Goal: Task Accomplishment & Management: Use online tool/utility

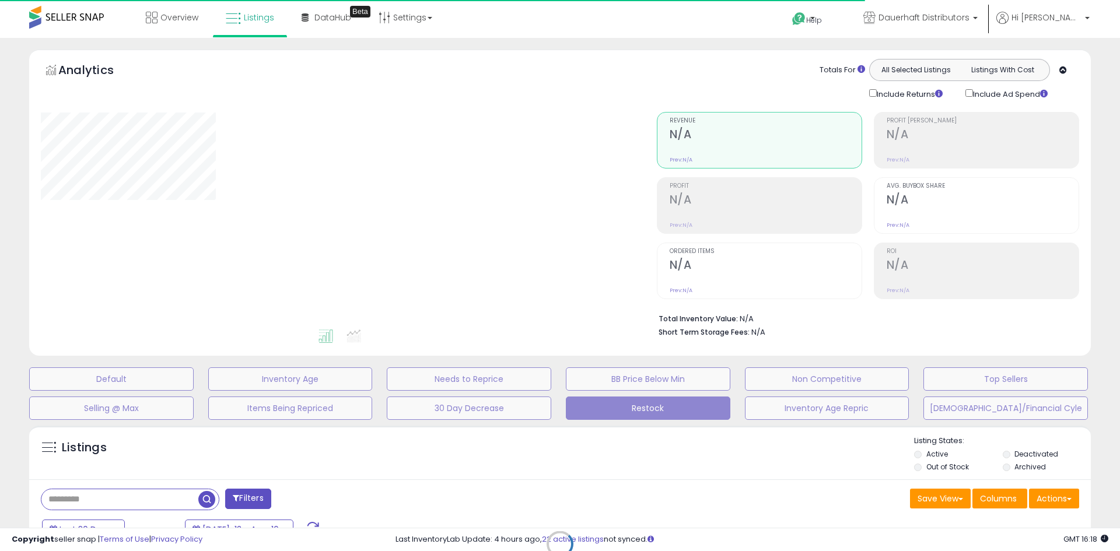
type input "**********"
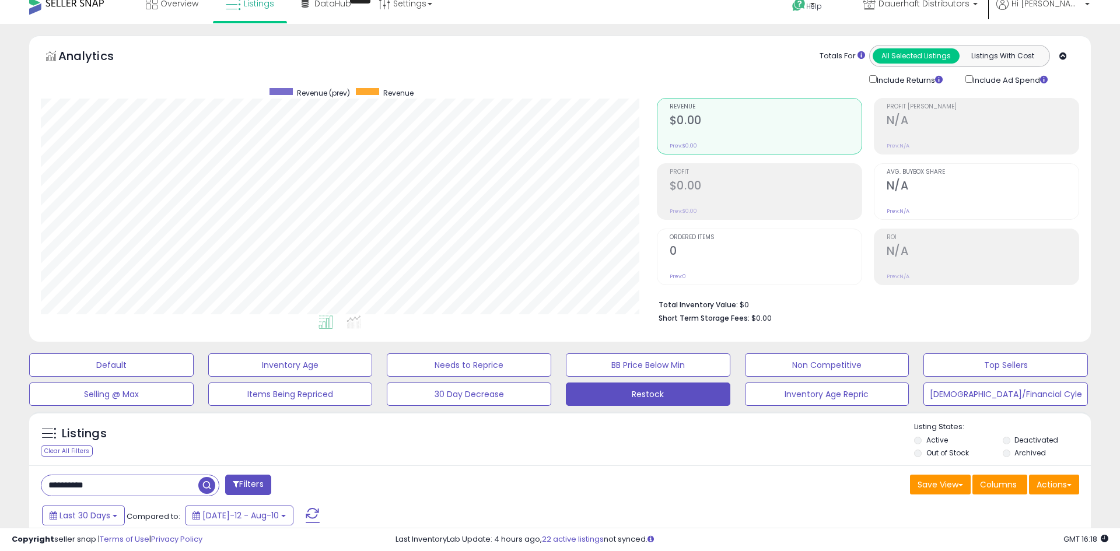
scroll to position [239, 616]
click at [129, 359] on button "Default" at bounding box center [111, 365] width 165 height 23
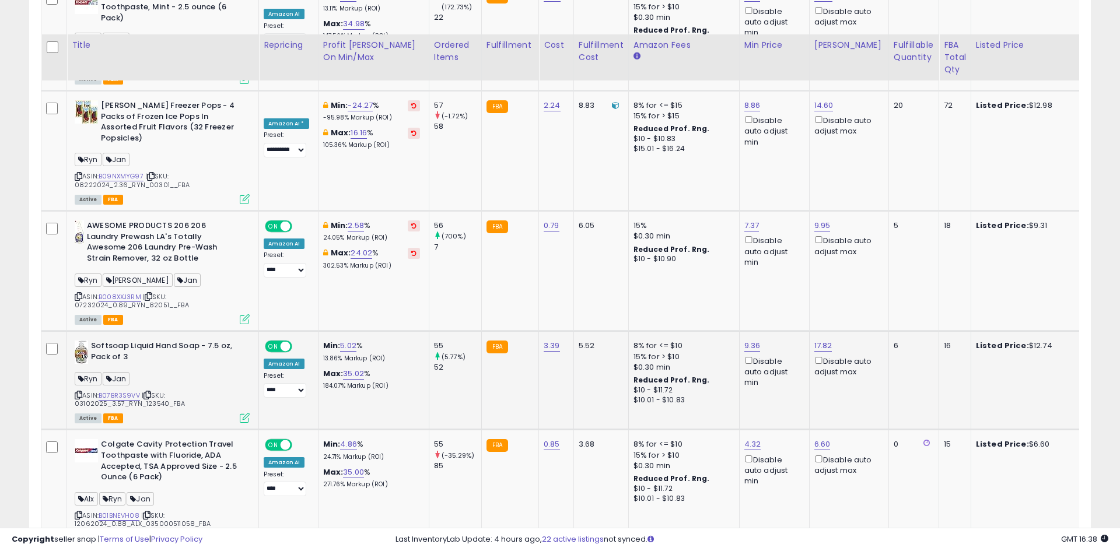
scroll to position [1803, 0]
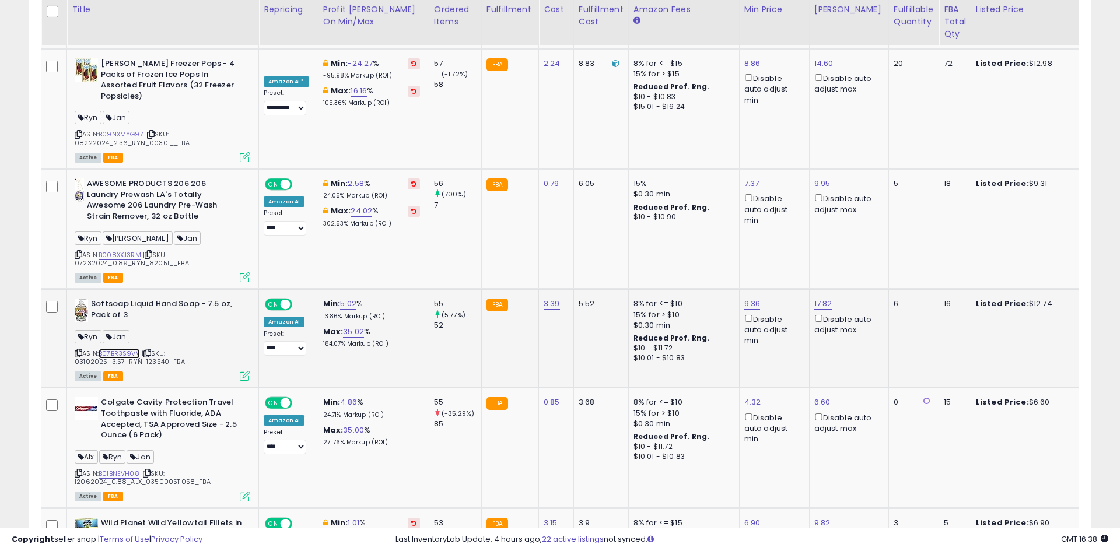
click at [116, 349] on link "B07BR3S9VV" at bounding box center [119, 354] width 41 height 10
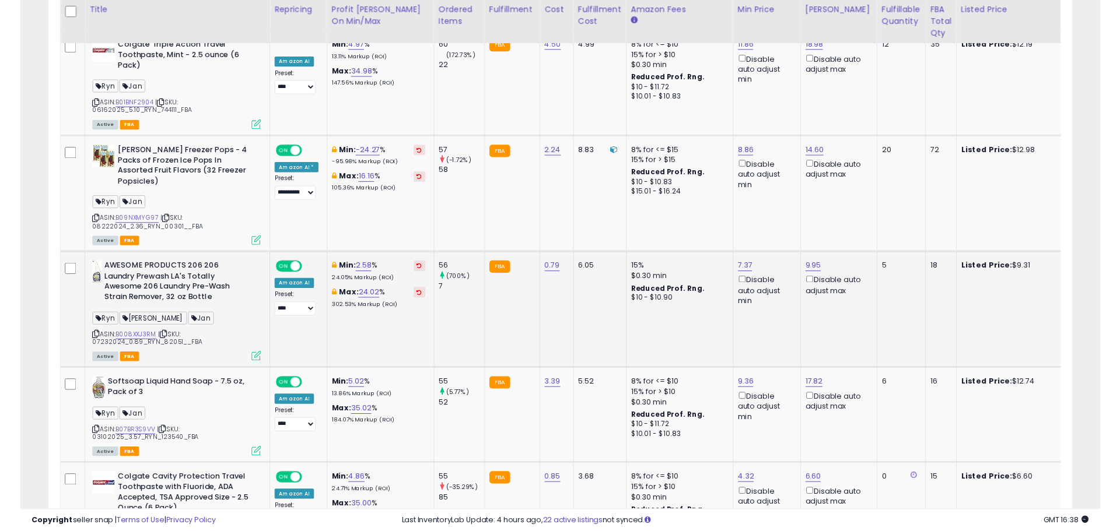
scroll to position [1696, 0]
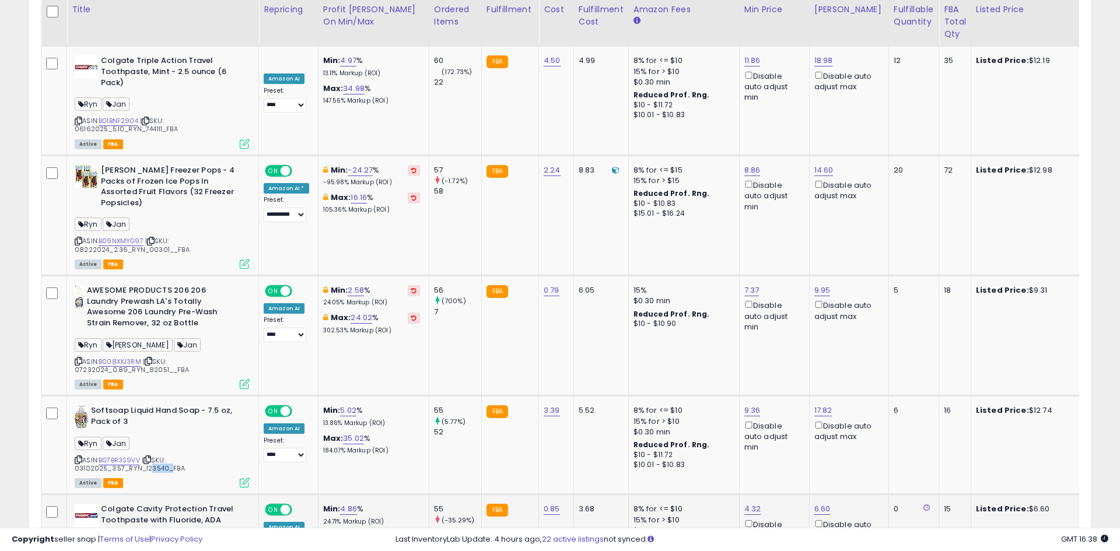
drag, startPoint x: 144, startPoint y: 396, endPoint x: 125, endPoint y: 447, distance: 54.6
click at [163, 456] on span "| SKU: 03102025_3.57_RYN_123540_FBA" at bounding box center [130, 465] width 110 height 18
copy span "23540"
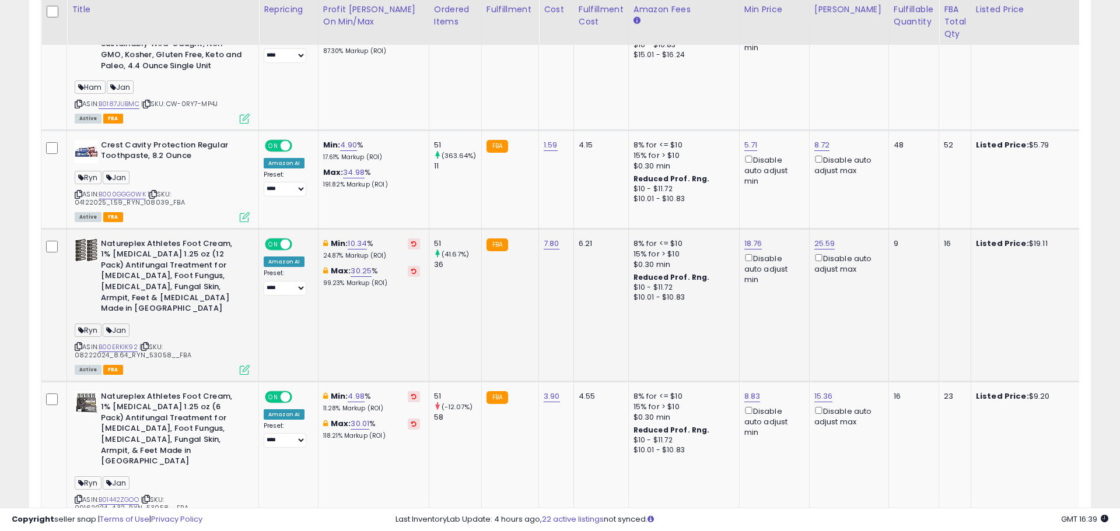
scroll to position [2312, 0]
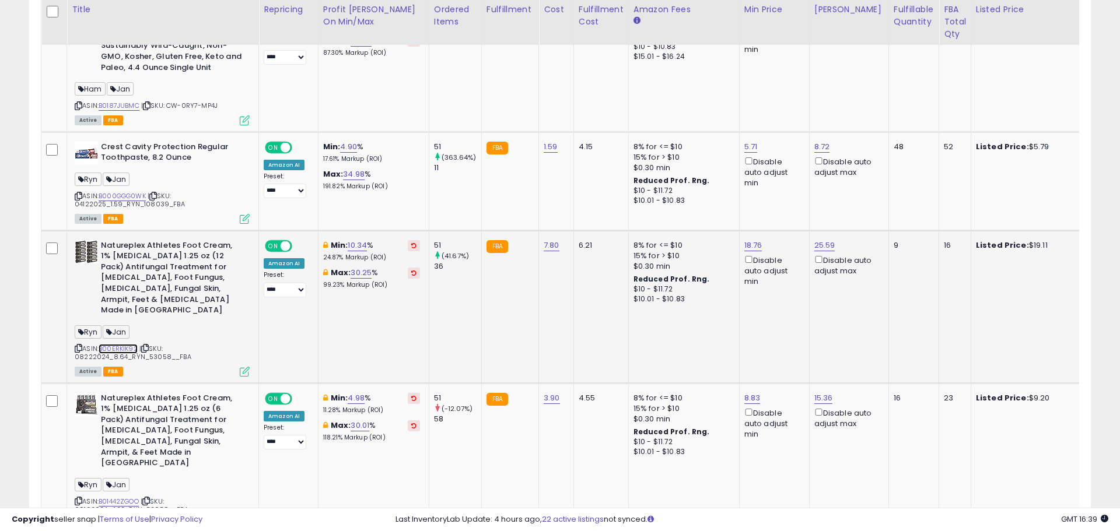
click at [116, 344] on link "B00ERKIK92" at bounding box center [118, 349] width 39 height 10
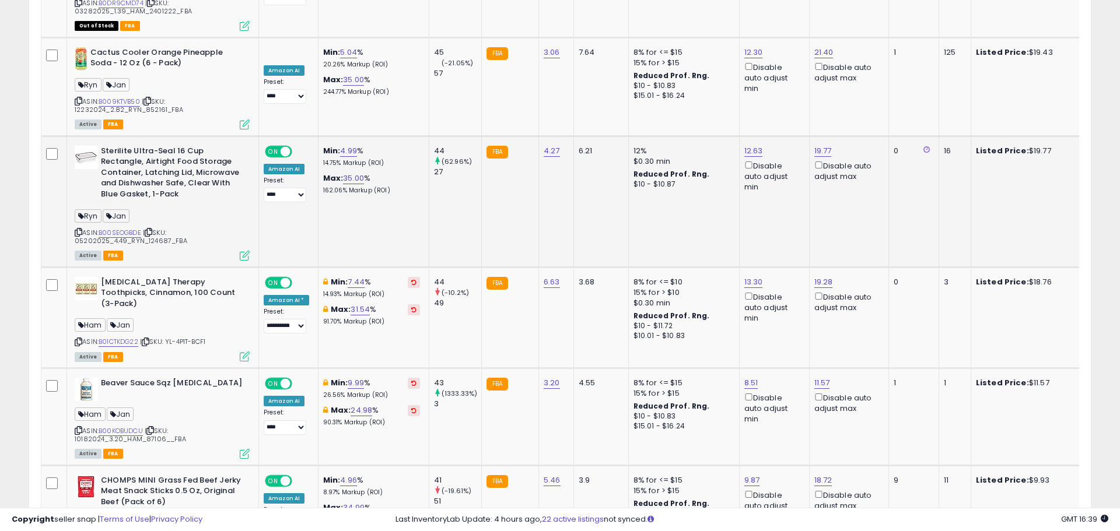
scroll to position [2831, 0]
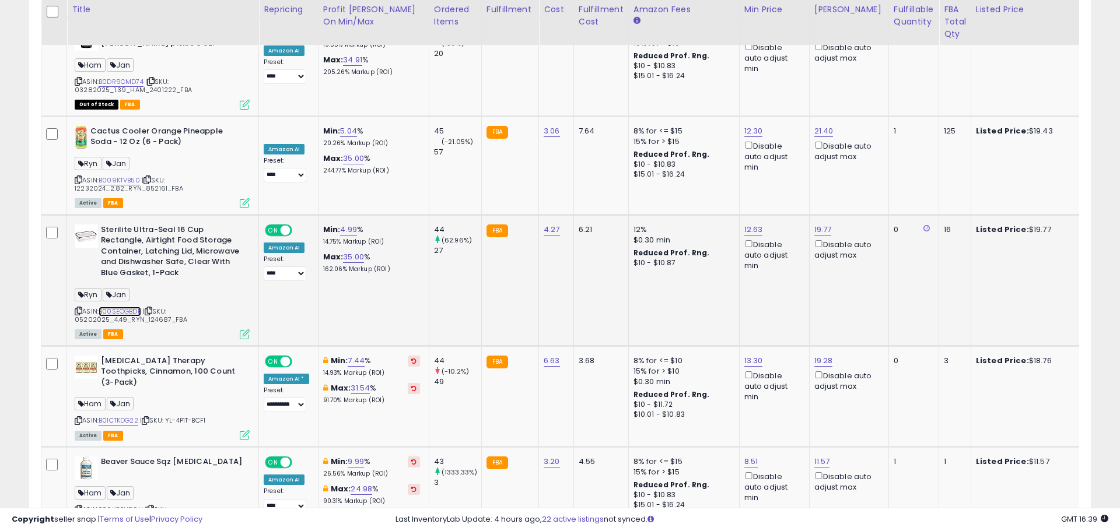
click at [117, 307] on link "B00SEOGBDE" at bounding box center [120, 312] width 43 height 10
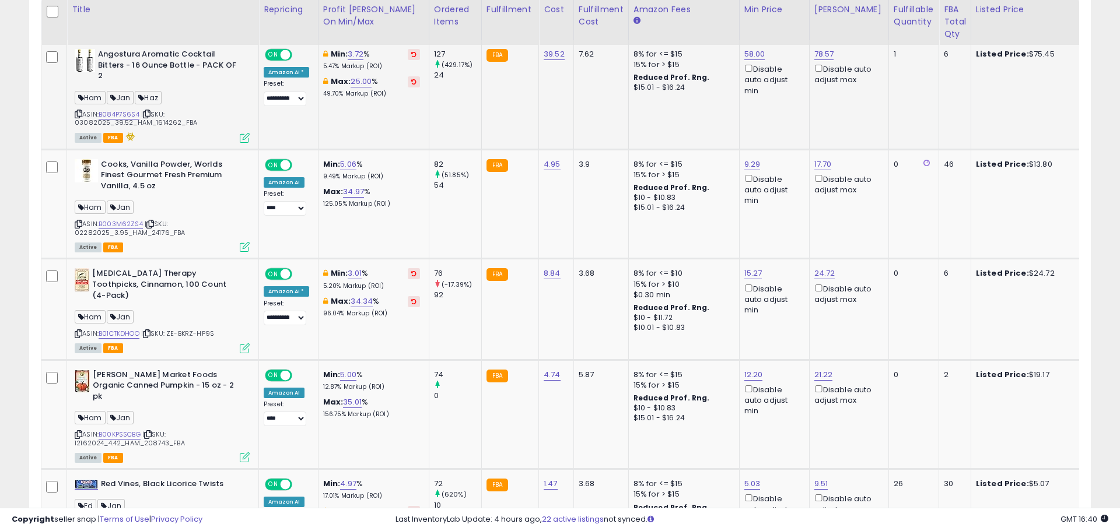
scroll to position [0, 0]
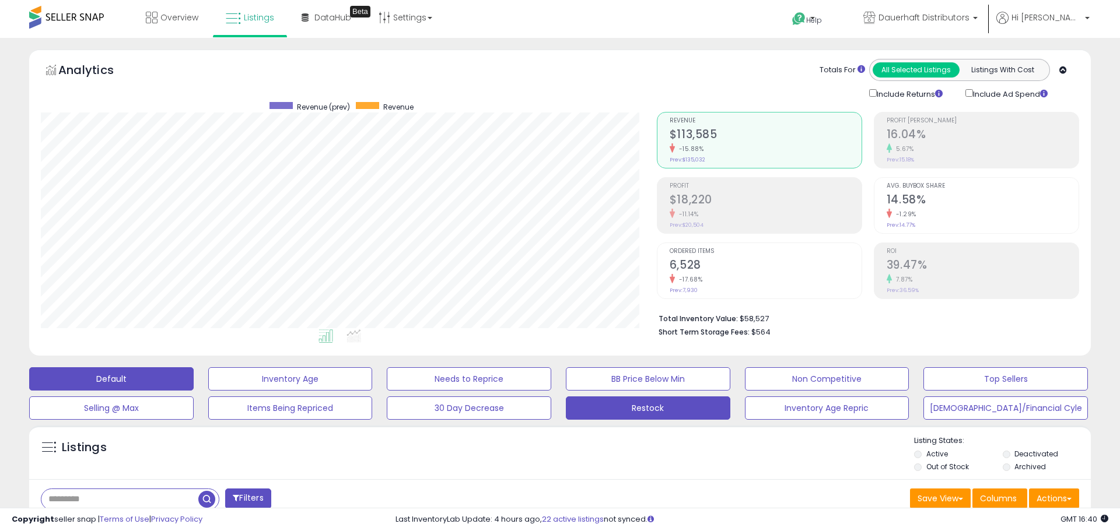
click at [634, 414] on button "Restock" at bounding box center [648, 408] width 165 height 23
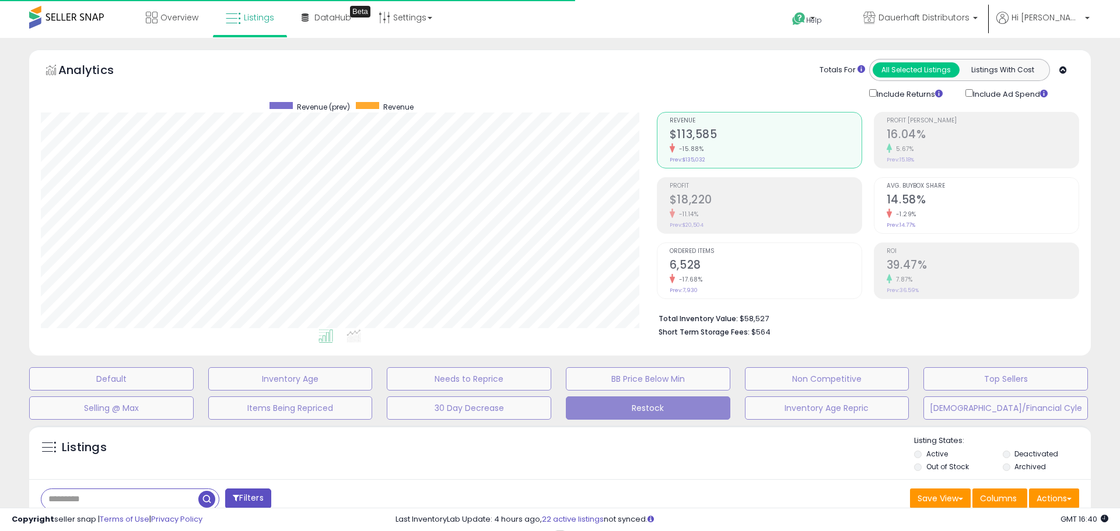
type input "**********"
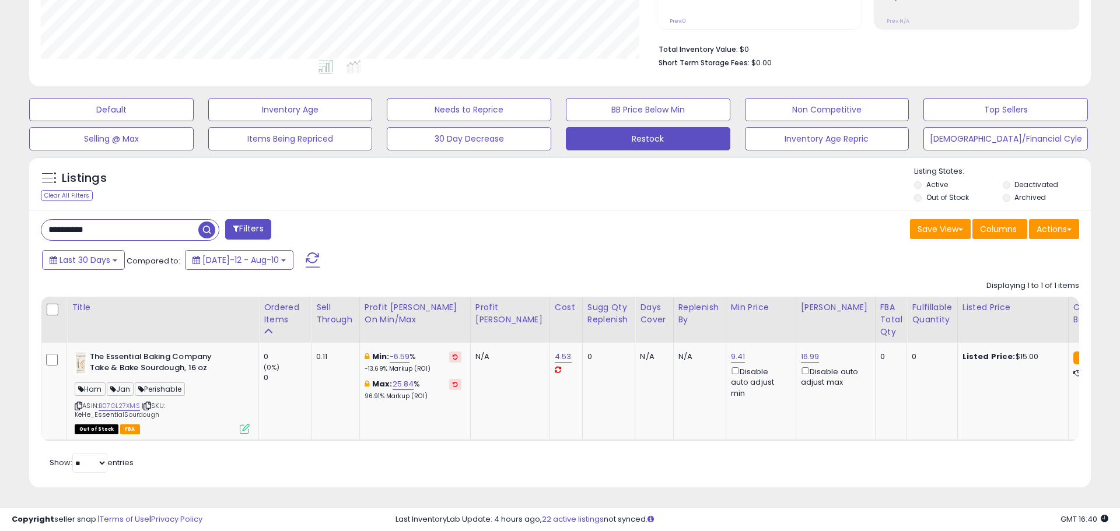
scroll to position [239, 616]
drag, startPoint x: 176, startPoint y: 230, endPoint x: -33, endPoint y: 227, distance: 208.9
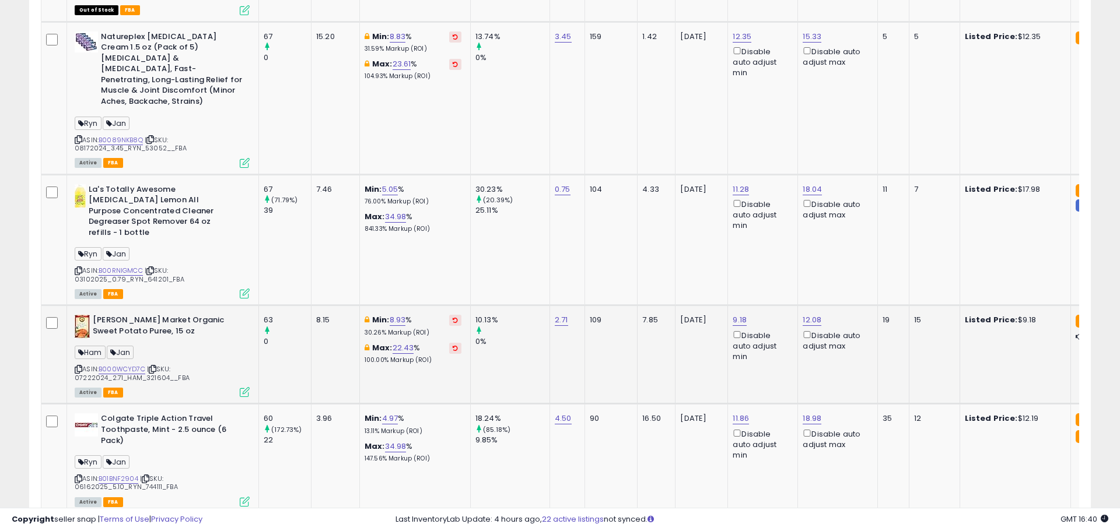
scroll to position [1345, 0]
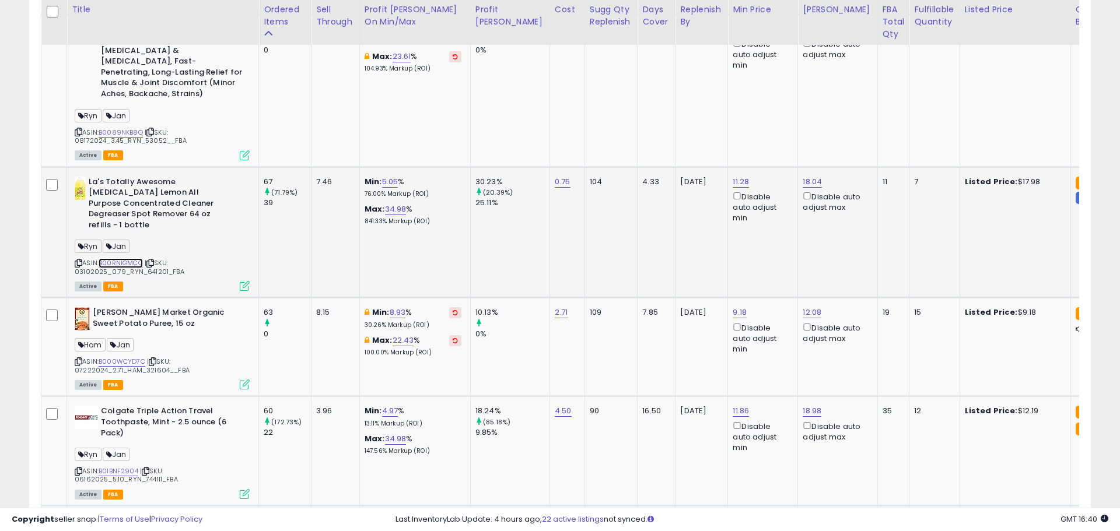
click at [124, 258] on link "B00RNIGMCC" at bounding box center [121, 263] width 44 height 10
click at [145, 258] on span "| SKU: 03102025_0.79_RYN_641201_FBA" at bounding box center [130, 267] width 110 height 18
drag, startPoint x: 142, startPoint y: 209, endPoint x: 149, endPoint y: 253, distance: 44.9
click at [162, 258] on span "| SKU: 03102025_0.79_RYN_641201_FBA" at bounding box center [130, 267] width 110 height 18
copy span "641201"
